Goal: Task Accomplishment & Management: Use online tool/utility

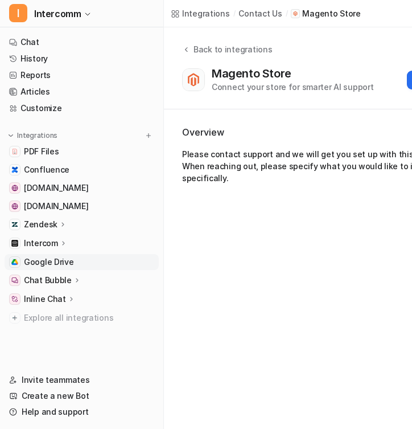
click at [94, 263] on link "Google Drive" at bounding box center [82, 262] width 154 height 16
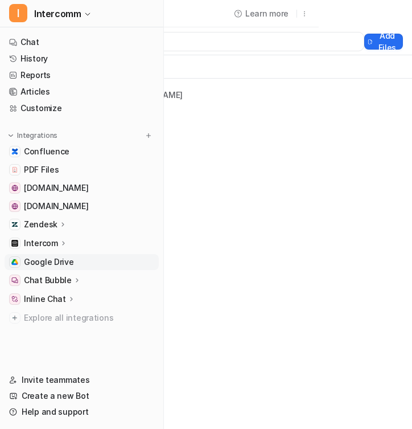
scroll to position [0, 205]
click at [364, 38] on button "Add Files" at bounding box center [383, 42] width 39 height 16
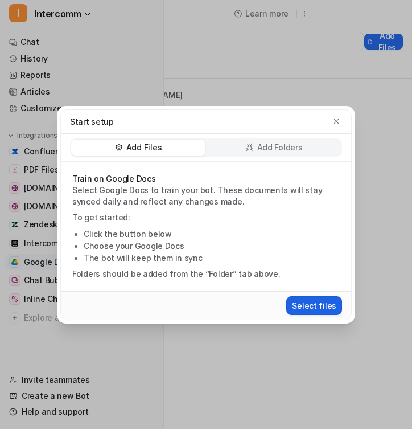
click at [303, 309] on button "Select files" at bounding box center [314, 305] width 56 height 19
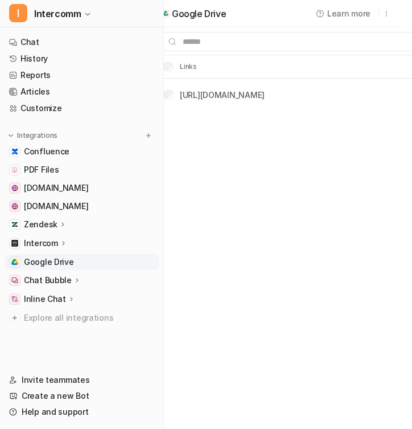
scroll to position [0, 14]
click at [50, 264] on span "Google Drive" at bounding box center [49, 261] width 50 height 11
click at [149, 132] on img at bounding box center [149, 135] width 8 height 8
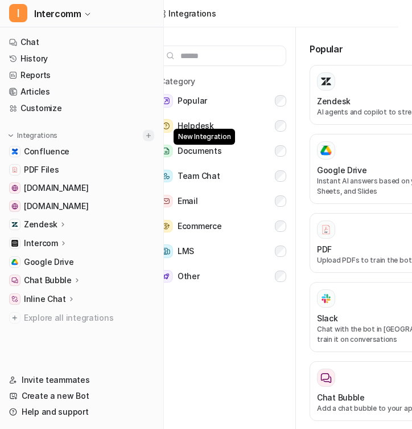
click at [151, 135] on img at bounding box center [149, 135] width 8 height 8
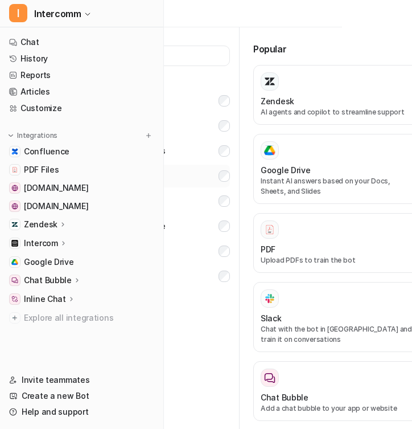
scroll to position [0, 76]
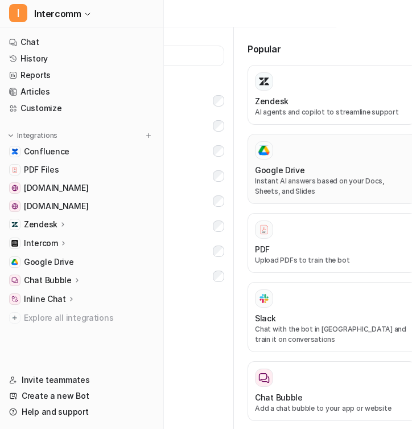
click at [310, 166] on div "Google Drive" at bounding box center [332, 170] width 154 height 12
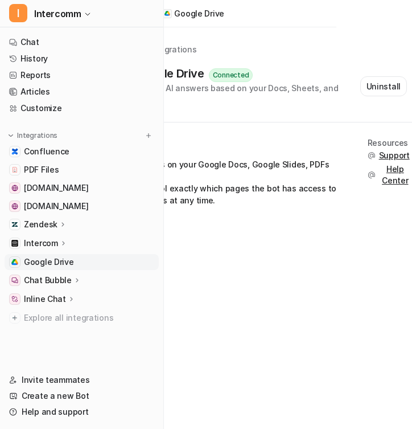
scroll to position [0, 93]
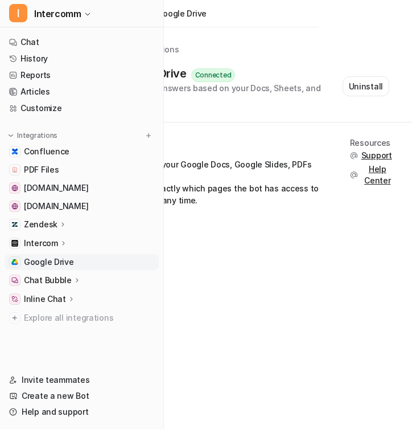
click at [85, 268] on link "Google Drive" at bounding box center [82, 262] width 154 height 16
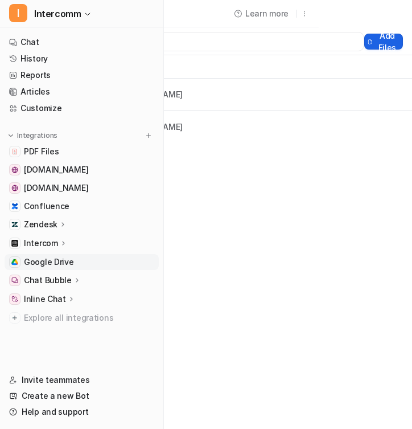
click at [375, 40] on button "Add Files" at bounding box center [383, 42] width 39 height 16
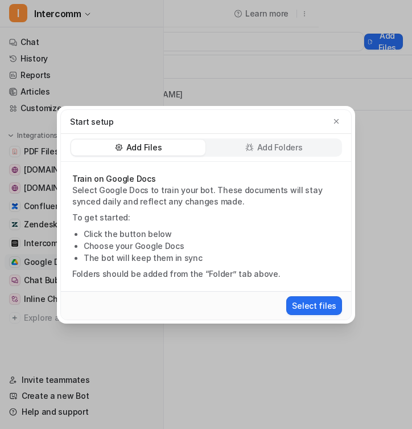
click at [253, 143] on icon at bounding box center [249, 147] width 9 height 9
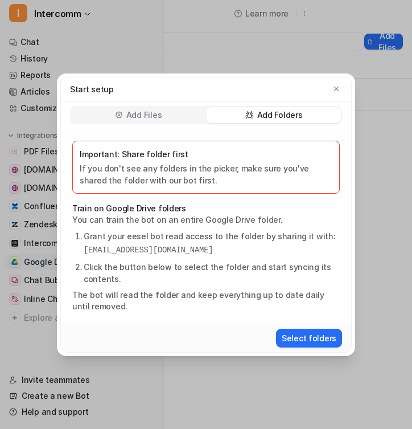
click at [177, 116] on div "Add Files" at bounding box center [138, 115] width 134 height 16
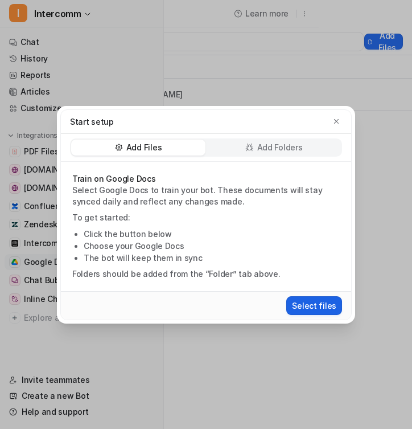
click at [312, 310] on button "Select files" at bounding box center [314, 305] width 56 height 19
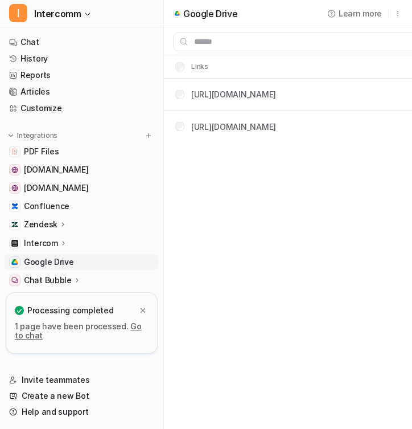
click at [138, 327] on link "Go to chat" at bounding box center [78, 330] width 127 height 19
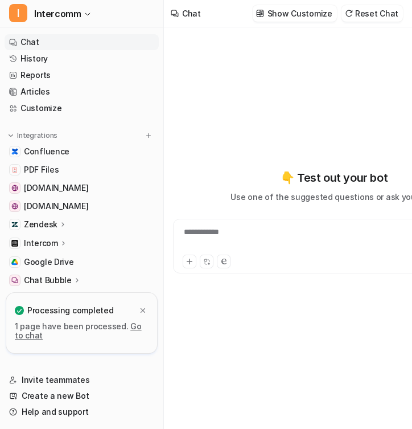
click at [258, 244] on div "**********" at bounding box center [334, 239] width 316 height 26
